Goal: Check status

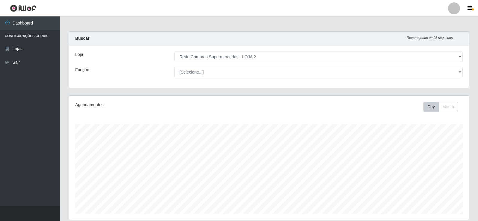
select select "161"
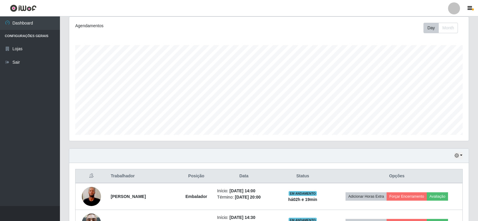
scroll to position [120, 0]
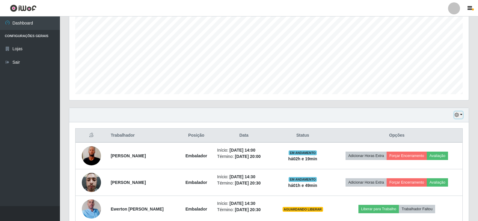
click at [458, 114] on icon "button" at bounding box center [456, 115] width 4 height 4
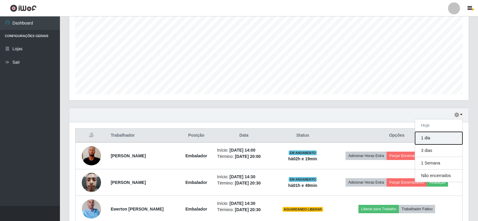
click at [431, 141] on button "1 dia" at bounding box center [438, 138] width 47 height 13
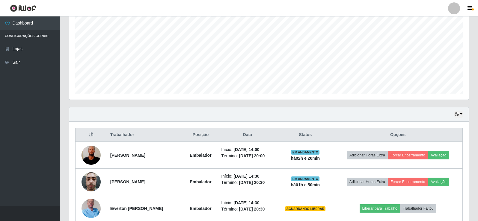
scroll to position [120, 0]
click at [457, 116] on icon "button" at bounding box center [456, 115] width 4 height 4
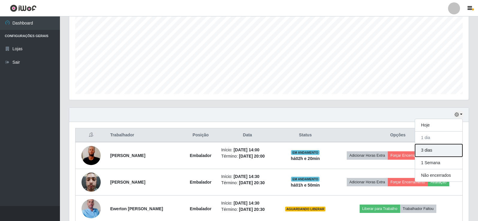
click at [430, 152] on button "3 dias" at bounding box center [438, 150] width 47 height 13
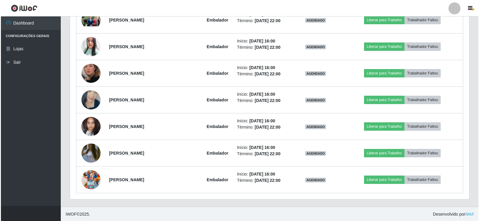
scroll to position [1162, 0]
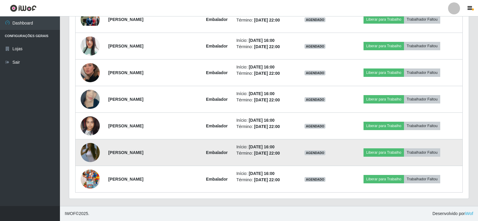
click at [88, 152] on img at bounding box center [90, 153] width 19 height 34
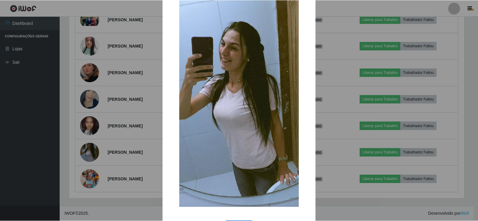
scroll to position [44, 0]
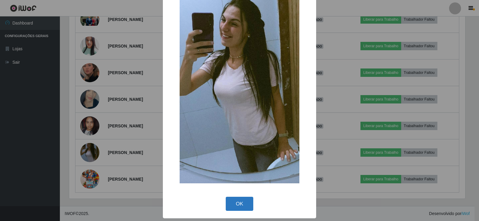
click at [226, 203] on button "OK" at bounding box center [240, 204] width 28 height 14
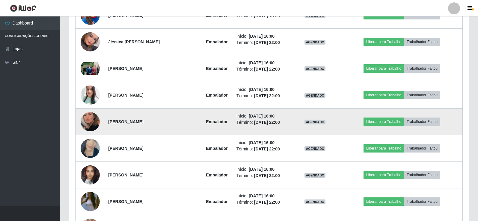
scroll to position [1102, 0]
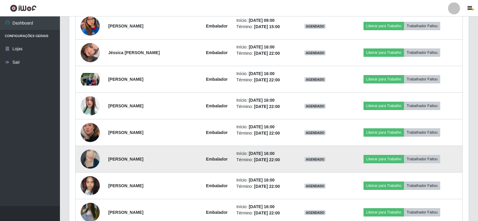
click at [95, 159] on img at bounding box center [90, 159] width 19 height 34
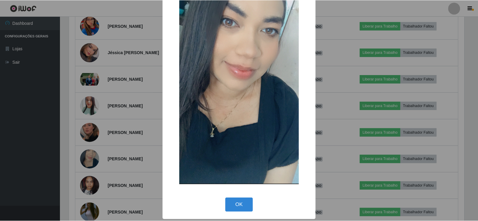
scroll to position [44, 0]
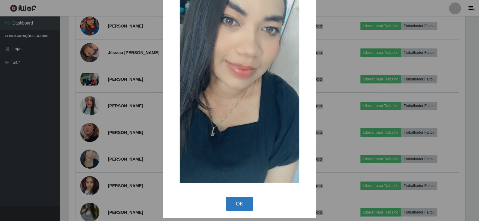
click at [234, 206] on button "OK" at bounding box center [240, 204] width 28 height 14
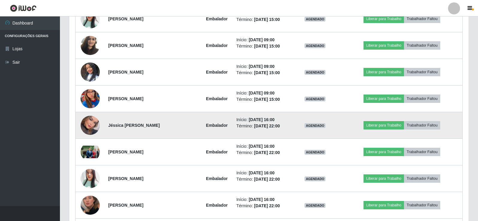
scroll to position [1042, 0]
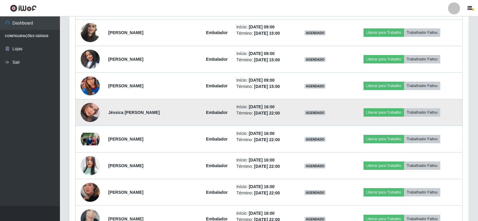
click at [90, 114] on img at bounding box center [90, 112] width 19 height 27
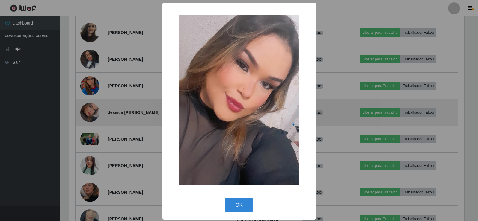
scroll to position [124, 396]
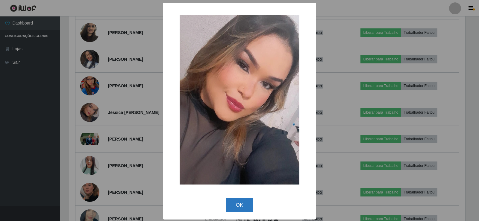
click at [234, 206] on button "OK" at bounding box center [240, 205] width 28 height 14
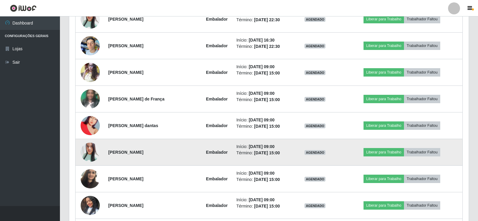
scroll to position [893, 0]
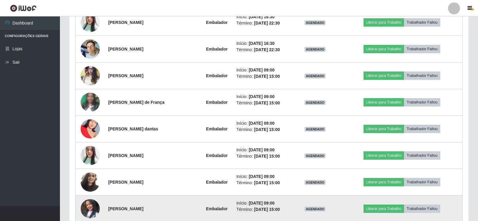
click at [97, 203] on img at bounding box center [90, 209] width 19 height 34
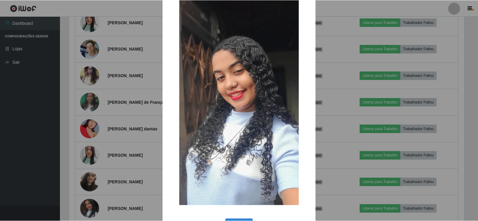
scroll to position [44, 0]
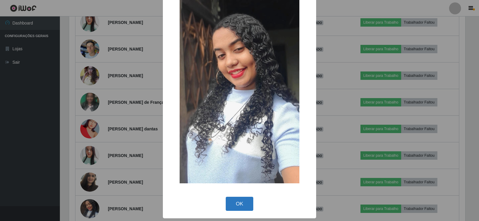
click at [232, 211] on button "OK" at bounding box center [240, 204] width 28 height 14
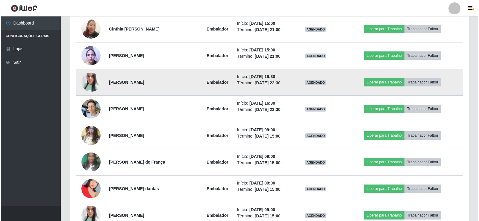
scroll to position [803, 0]
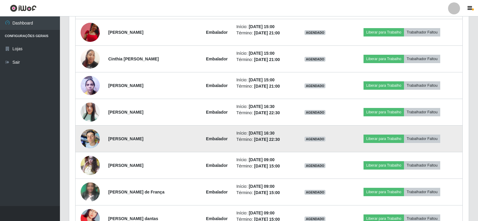
click at [91, 137] on img at bounding box center [90, 138] width 19 height 25
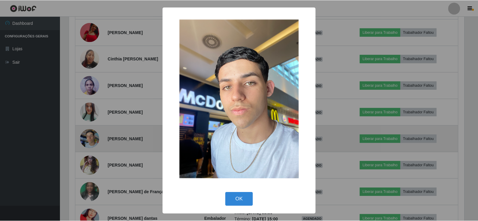
scroll to position [124, 396]
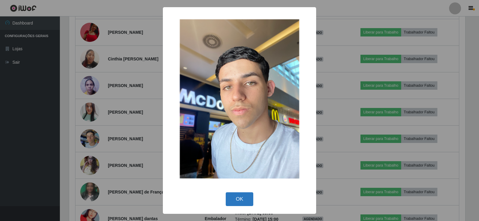
click at [241, 198] on button "OK" at bounding box center [240, 200] width 28 height 14
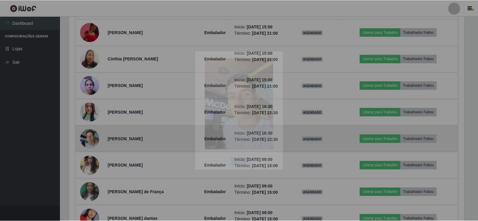
scroll to position [124, 399]
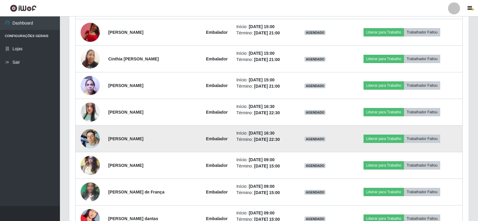
click at [84, 134] on img at bounding box center [90, 138] width 19 height 25
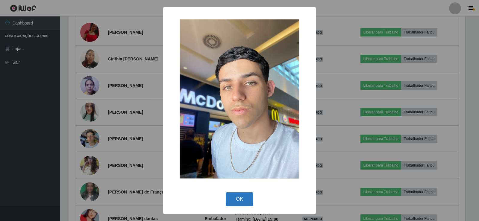
click at [234, 199] on button "OK" at bounding box center [240, 200] width 28 height 14
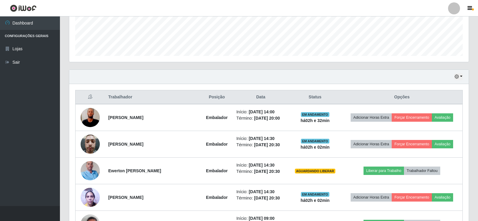
scroll to position [114, 0]
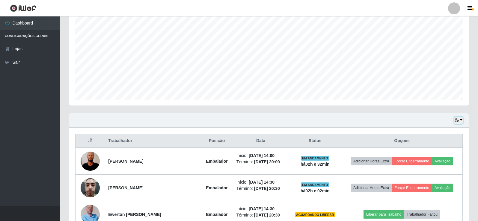
click at [460, 120] on button "button" at bounding box center [458, 120] width 8 height 7
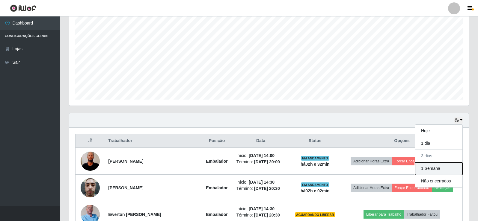
click at [426, 169] on button "1 Semana" at bounding box center [438, 169] width 47 height 13
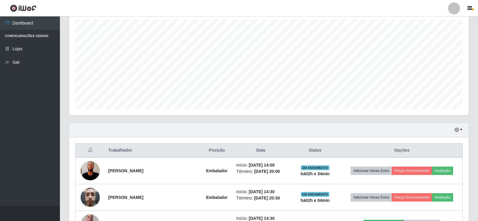
scroll to position [53, 0]
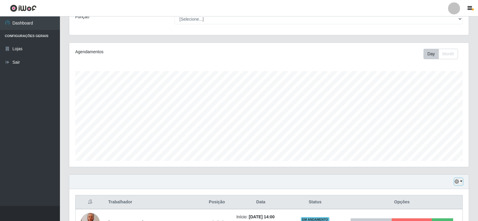
click at [454, 183] on icon "button" at bounding box center [456, 182] width 4 height 4
click at [424, 173] on button "Não encerrados" at bounding box center [438, 172] width 47 height 12
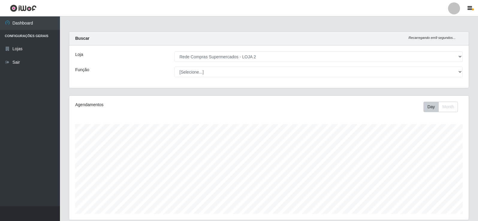
scroll to position [70, 0]
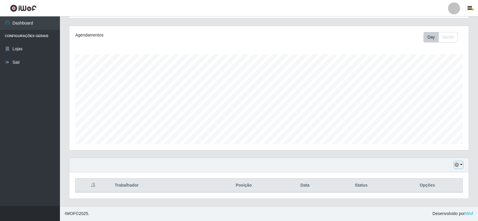
click at [458, 167] on icon "button" at bounding box center [456, 165] width 4 height 4
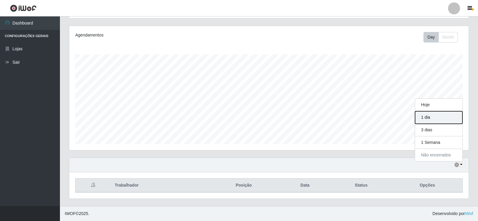
click at [428, 119] on button "1 dia" at bounding box center [438, 117] width 47 height 13
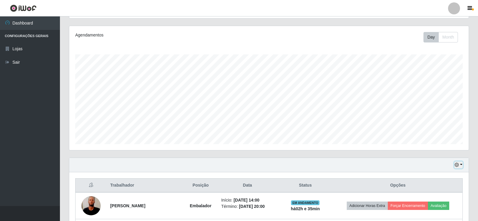
click at [455, 164] on icon "button" at bounding box center [456, 165] width 4 height 4
click at [429, 103] on button "Hoje" at bounding box center [438, 105] width 47 height 13
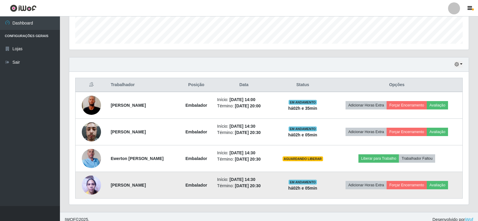
scroll to position [176, 0]
